Goal: Information Seeking & Learning: Compare options

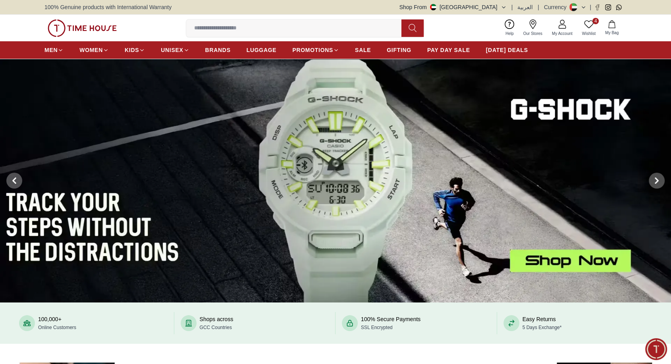
click at [251, 29] on input at bounding box center [297, 28] width 222 height 16
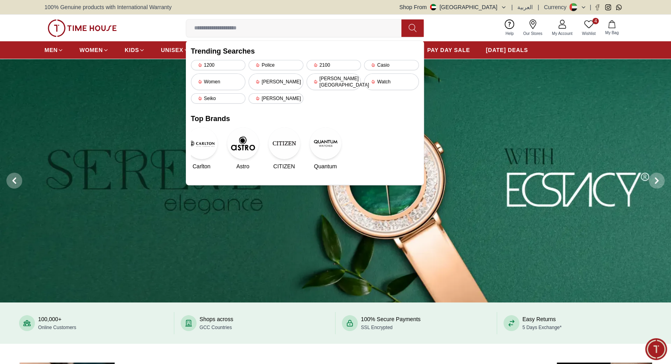
click at [135, 342] on div "100,000+ Online Customers Shops across GCC Countries 100% Secure Payments SSL E…" at bounding box center [335, 323] width 671 height 41
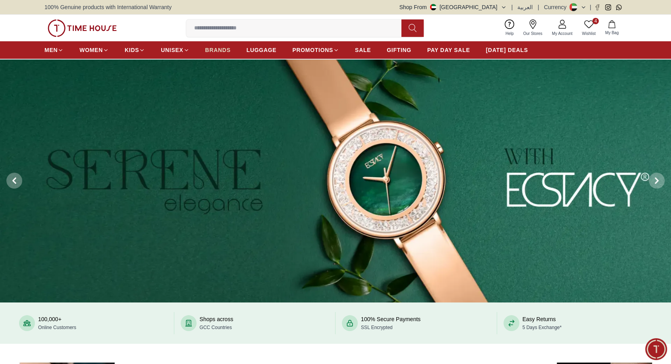
click at [214, 47] on span "BRANDS" at bounding box center [217, 50] width 25 height 8
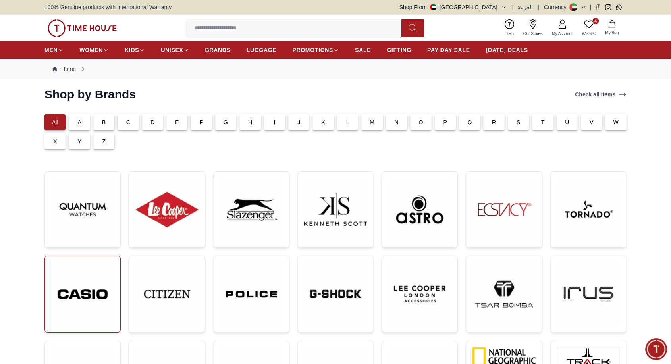
click at [70, 296] on img at bounding box center [82, 294] width 63 height 63
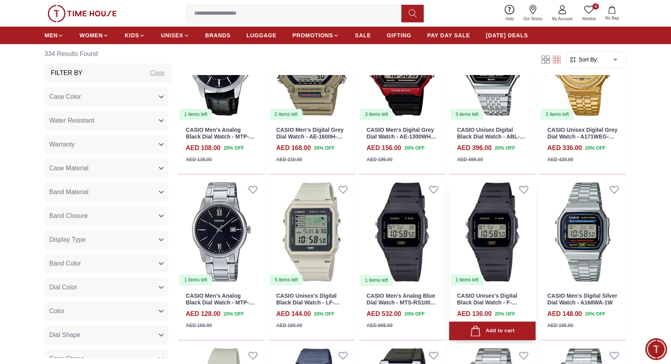
scroll to position [485, 0]
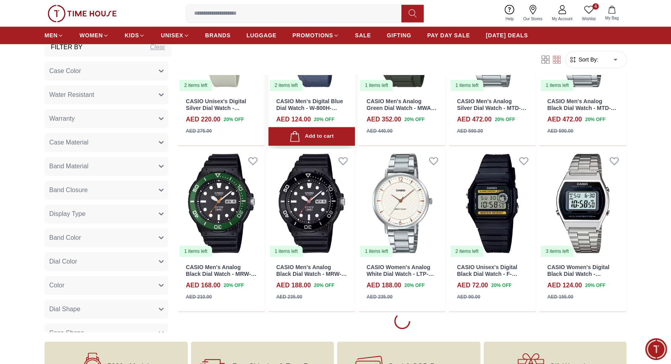
scroll to position [883, 0]
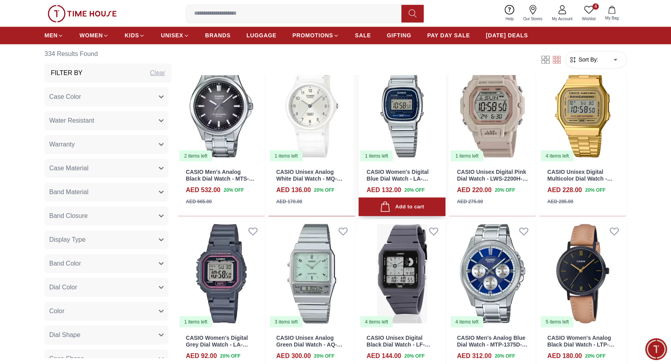
scroll to position [1412, 0]
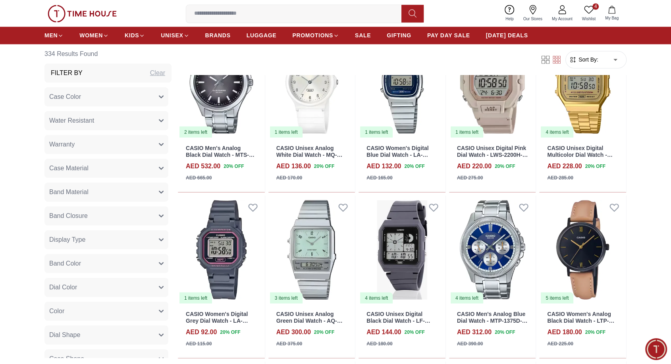
click at [223, 16] on input at bounding box center [297, 14] width 222 height 16
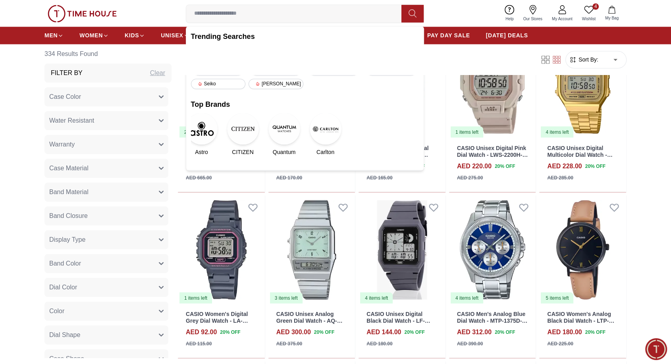
paste input "******"
type input "******"
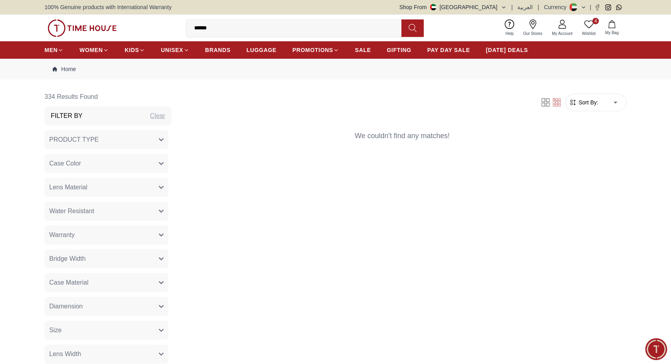
drag, startPoint x: 231, startPoint y: 23, endPoint x: 177, endPoint y: 30, distance: 54.8
click at [177, 30] on div "4 Wishlist My Bag ****** Trending Searches 1200 Police 2100 Casio Women Lee coo…" at bounding box center [335, 28] width 582 height 27
drag, startPoint x: 194, startPoint y: 27, endPoint x: 236, endPoint y: 26, distance: 41.7
click at [236, 27] on input "******" at bounding box center [297, 28] width 222 height 16
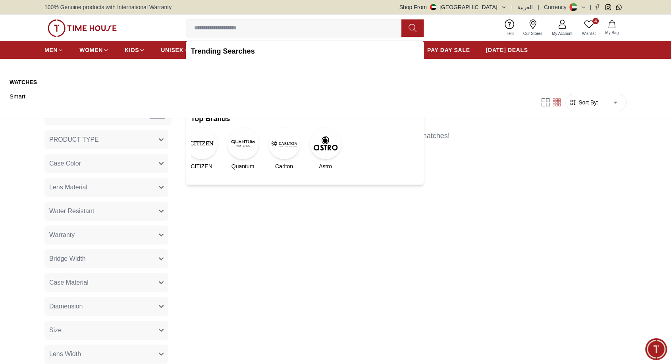
click at [156, 77] on div "Watches Smart" at bounding box center [335, 90] width 671 height 56
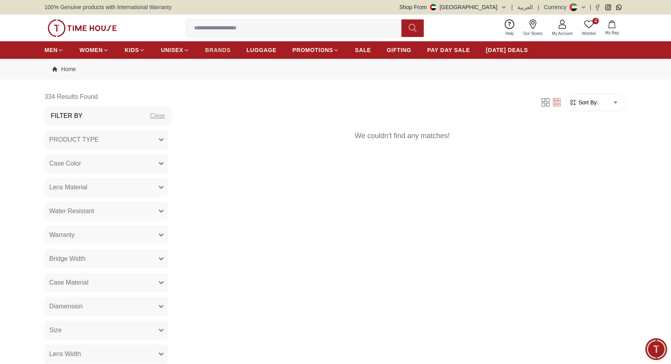
click at [212, 48] on span "BRANDS" at bounding box center [217, 50] width 25 height 8
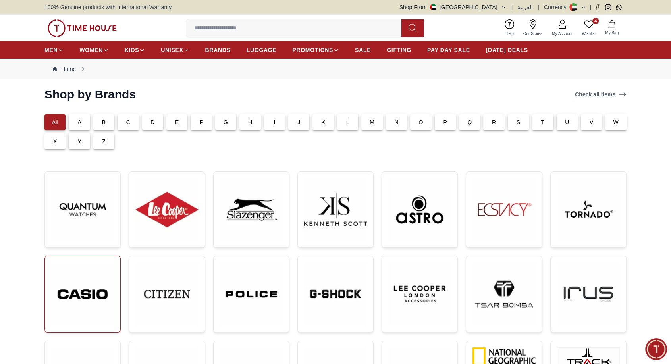
click at [73, 290] on img at bounding box center [82, 294] width 63 height 63
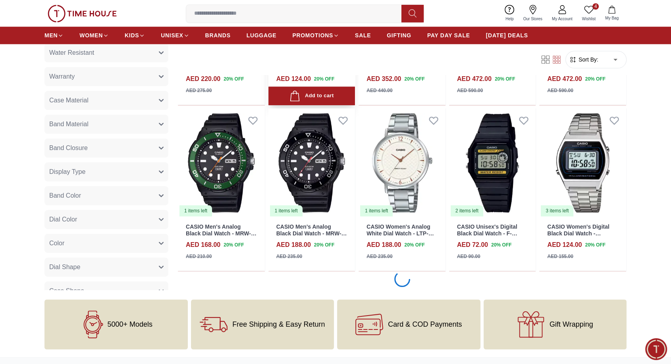
scroll to position [839, 0]
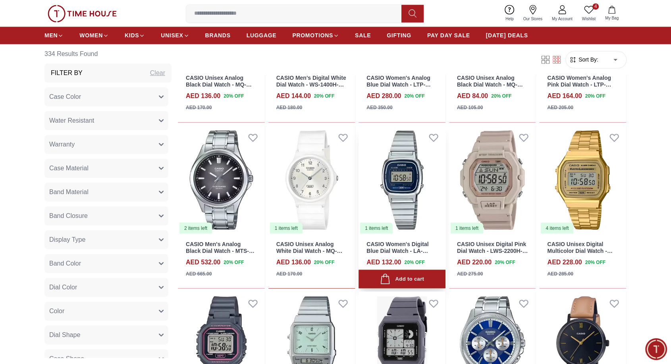
scroll to position [1412, 0]
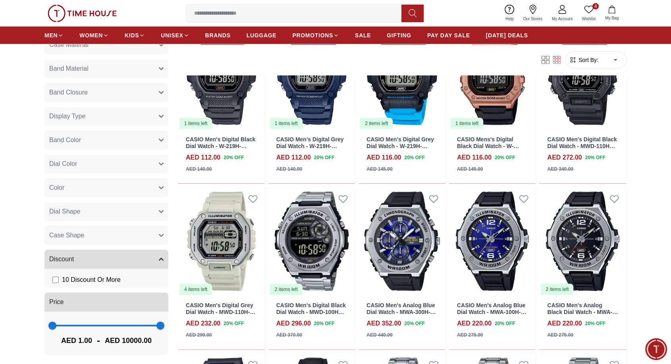
scroll to position [125, 0]
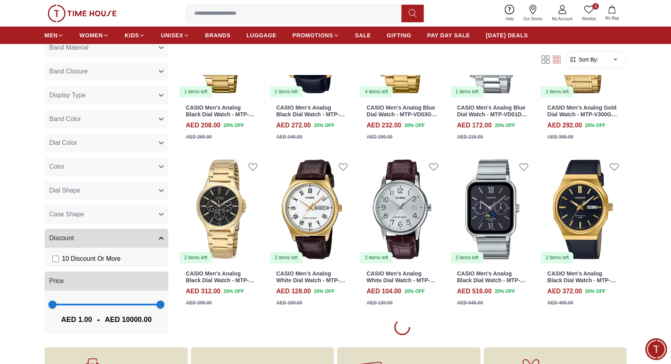
scroll to position [2869, 0]
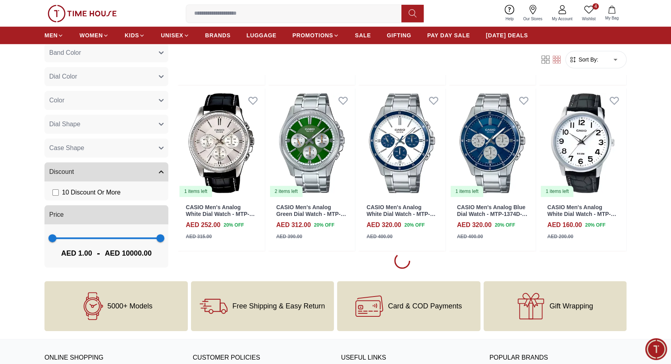
scroll to position [3530, 0]
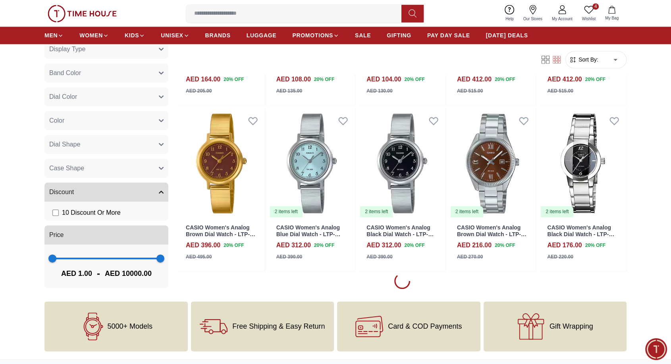
scroll to position [4237, 0]
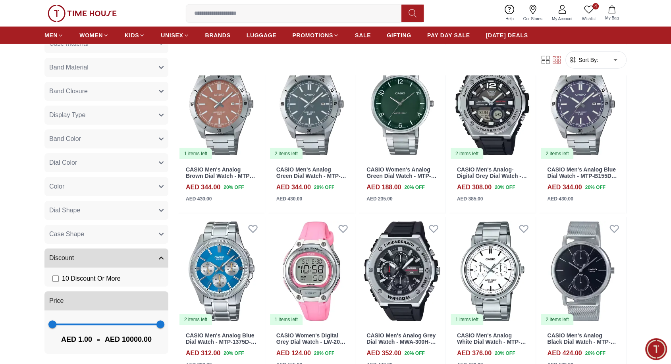
scroll to position [5472, 0]
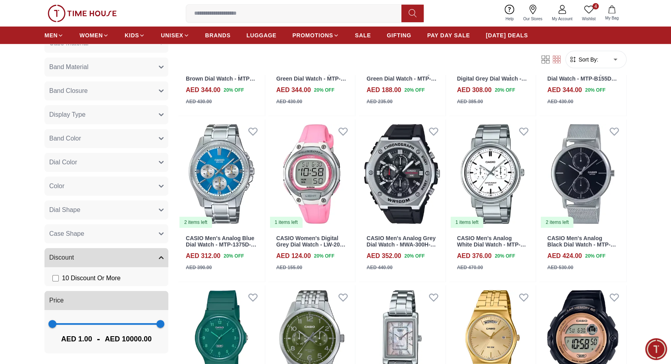
scroll to position [5561, 0]
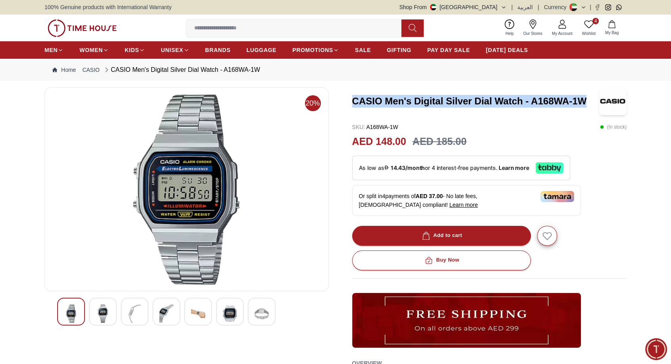
drag, startPoint x: 355, startPoint y: 100, endPoint x: 594, endPoint y: 102, distance: 239.1
click at [594, 102] on h3 "CASIO Men's Digital Silver Dial Watch - A168WA-1W" at bounding box center [475, 101] width 247 height 13
copy h3 "CASIO Men's Digital Silver Dial Watch - A168WA-1W"
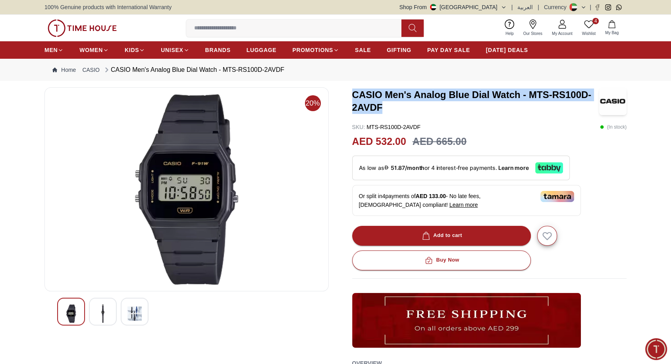
drag, startPoint x: 354, startPoint y: 94, endPoint x: 384, endPoint y: 106, distance: 33.2
click at [384, 106] on h3 "CASIO Men's Analog Blue Dial Watch - MTS-RS100D-2AVDF" at bounding box center [475, 101] width 247 height 25
copy h3 "CASIO Men's Analog Blue Dial Watch - MTS-RS100D-2AVDF"
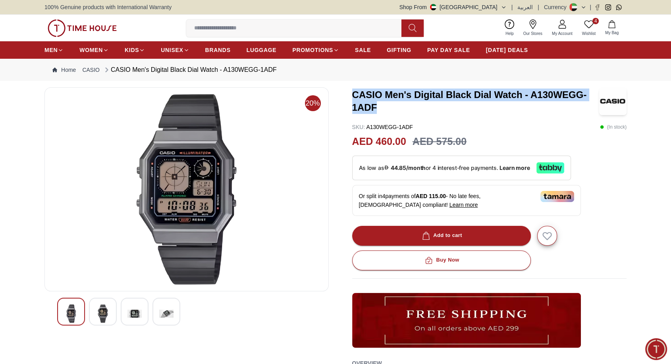
drag, startPoint x: 353, startPoint y: 89, endPoint x: 380, endPoint y: 104, distance: 30.9
click at [380, 104] on h3 "CASIO Men's Digital Black Dial Watch - A130WEGG-1ADF" at bounding box center [475, 101] width 247 height 25
copy h3 "CASIO Men's Digital Black Dial Watch - A130WEGG-1ADF"
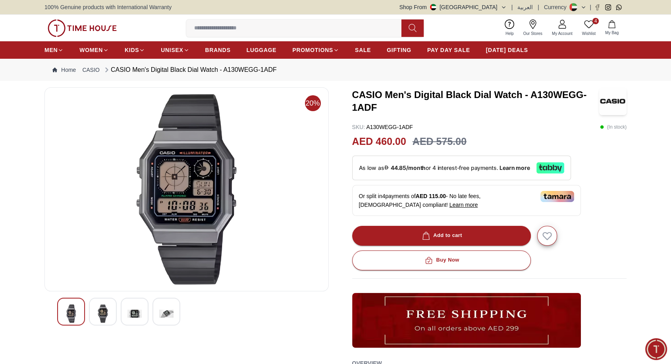
click at [369, 78] on nav "Home CASIO CASIO Men's Digital Black Dial Watch - A130WEGG-1ADF" at bounding box center [335, 70] width 582 height 22
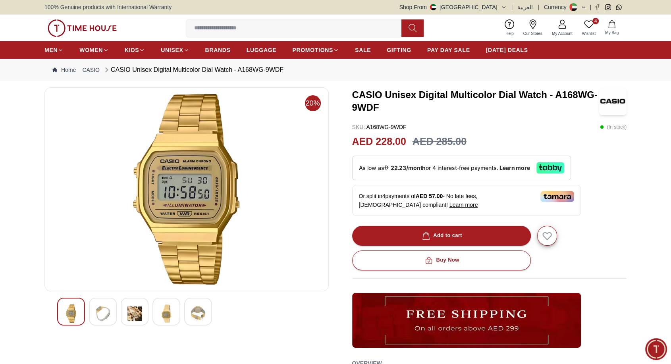
click at [99, 312] on img at bounding box center [103, 314] width 14 height 18
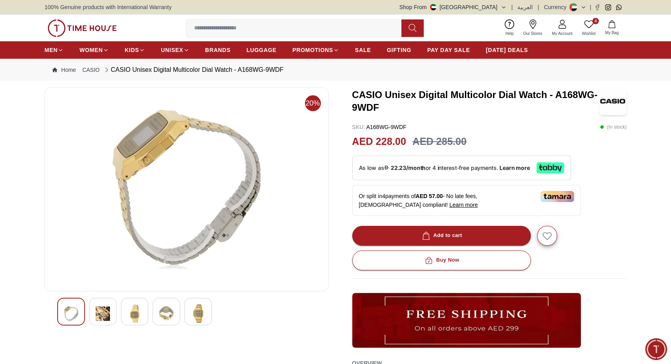
click at [100, 309] on img at bounding box center [103, 314] width 14 height 18
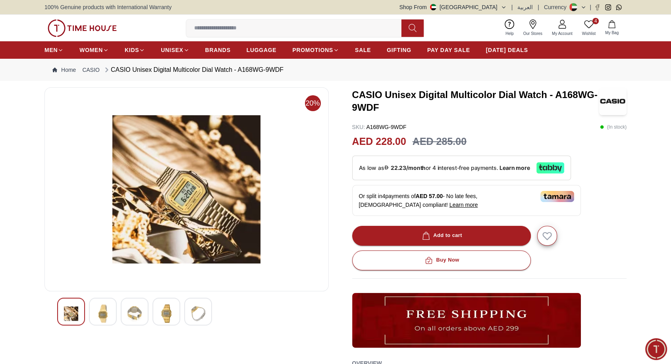
click at [103, 307] on img at bounding box center [103, 314] width 14 height 18
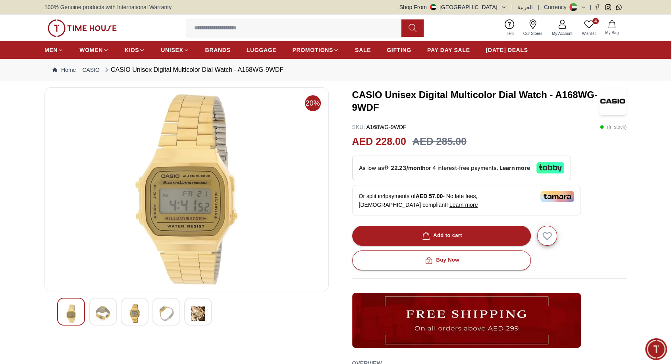
click at [132, 315] on img at bounding box center [135, 314] width 14 height 18
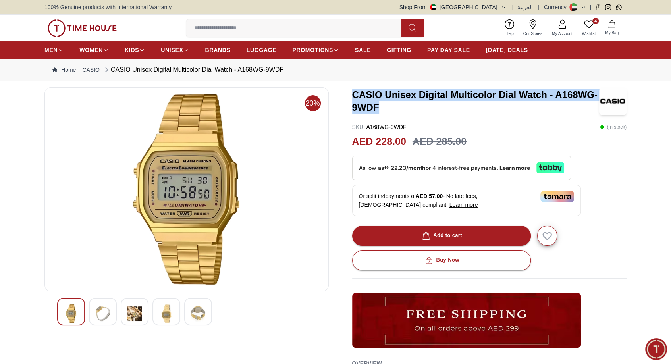
drag, startPoint x: 352, startPoint y: 94, endPoint x: 381, endPoint y: 111, distance: 33.0
click at [381, 111] on h3 "CASIO Unisex Digital Multicolor Dial Watch - A168WG-9WDF" at bounding box center [475, 101] width 247 height 25
copy h3 "CASIO Unisex Digital Multicolor Dial Watch - A168WG-9WDF"
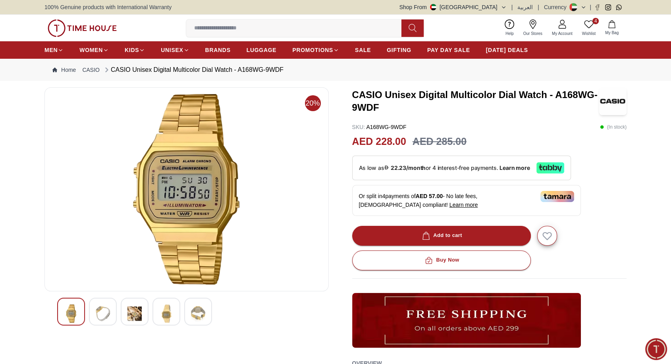
drag, startPoint x: 216, startPoint y: 19, endPoint x: 217, endPoint y: 29, distance: 9.2
click at [216, 20] on label at bounding box center [297, 27] width 222 height 17
click at [217, 29] on input at bounding box center [297, 28] width 222 height 16
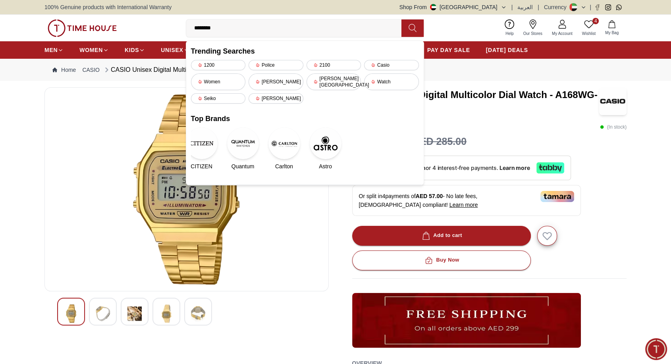
type input "*******"
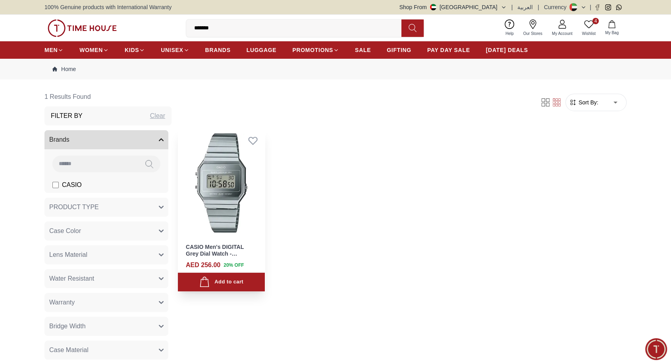
click at [241, 172] on img at bounding box center [221, 183] width 87 height 109
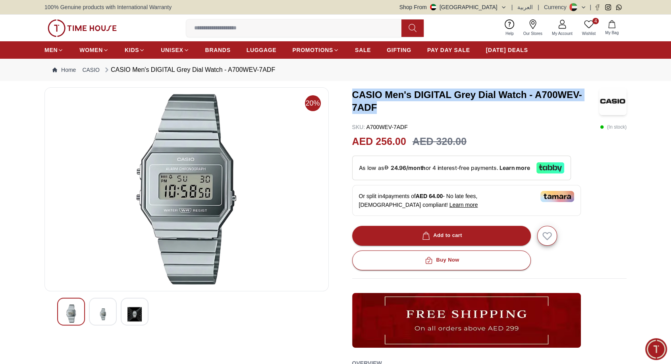
drag, startPoint x: 354, startPoint y: 90, endPoint x: 378, endPoint y: 104, distance: 27.5
click at [378, 104] on h3 "CASIO Men's DIGITAL Grey Dial Watch - A700WEV-7ADF" at bounding box center [475, 101] width 247 height 25
copy h3 "CASIO Men's DIGITAL Grey Dial Watch - A700WEV-7ADF"
